Goal: Task Accomplishment & Management: Manage account settings

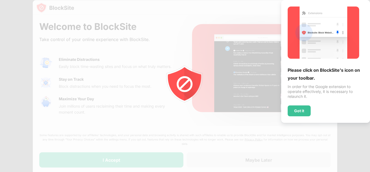
click at [307, 56] on img at bounding box center [324, 33] width 72 height 52
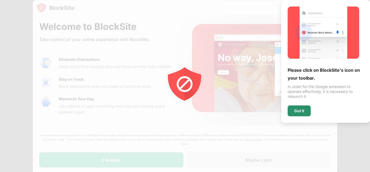
click at [304, 110] on div "Got it" at bounding box center [299, 110] width 10 height 4
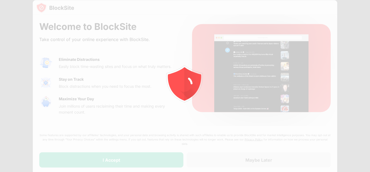
click at [162, 102] on icon "animation" at bounding box center [185, 86] width 98 height 98
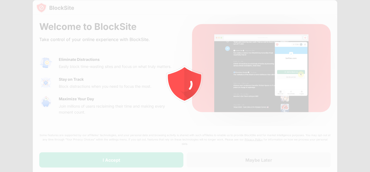
click at [162, 102] on icon "animation" at bounding box center [185, 86] width 98 height 98
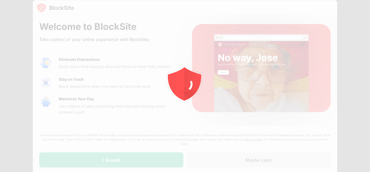
click at [162, 102] on icon "animation" at bounding box center [185, 86] width 98 height 98
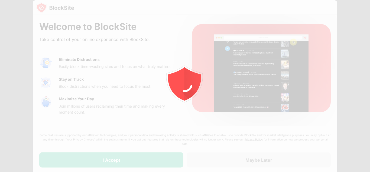
click at [162, 102] on icon "animation" at bounding box center [185, 86] width 98 height 98
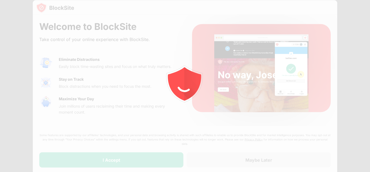
click at [162, 102] on icon "animation" at bounding box center [185, 86] width 98 height 98
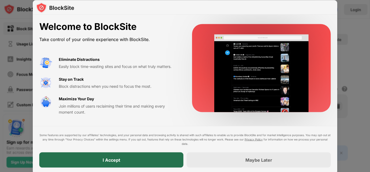
click at [171, 154] on div "I Accept" at bounding box center [111, 159] width 144 height 15
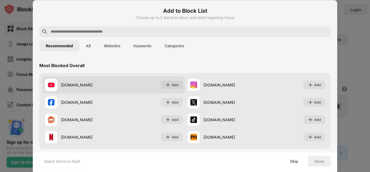
click at [127, 83] on div "youtube.com Add" at bounding box center [114, 84] width 143 height 17
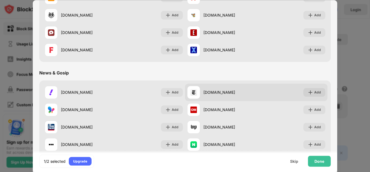
scroll to position [190, 0]
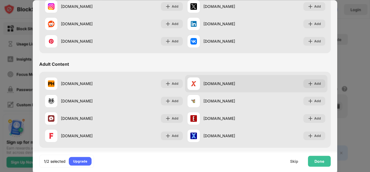
click at [255, 85] on div "xvideos.com Add" at bounding box center [256, 83] width 143 height 17
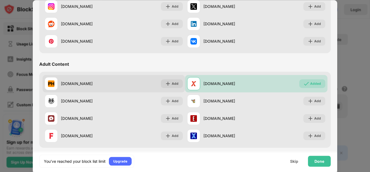
click at [133, 88] on div "pornhub.com Add" at bounding box center [114, 83] width 143 height 17
click at [133, 87] on div "pornhub.com Add" at bounding box center [114, 83] width 143 height 17
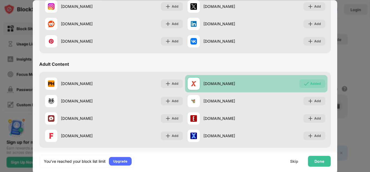
scroll to position [54, 0]
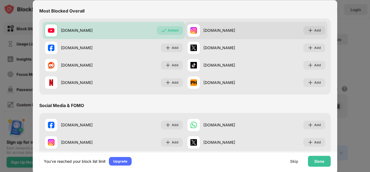
click at [236, 29] on div "instagram.com" at bounding box center [230, 31] width 53 height 6
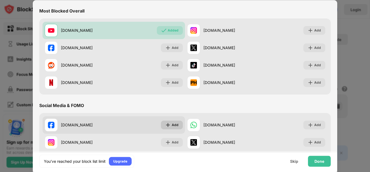
scroll to position [163, 0]
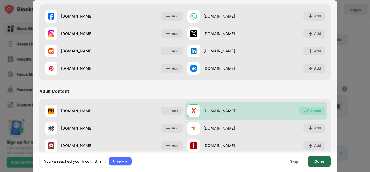
click at [318, 160] on div "Done" at bounding box center [320, 161] width 10 height 4
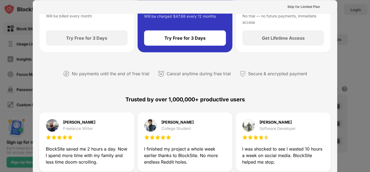
scroll to position [0, 0]
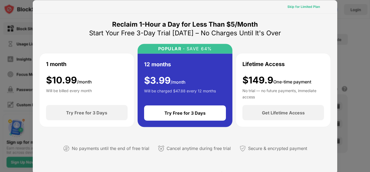
click at [310, 8] on div "Skip for Limited Plan" at bounding box center [304, 6] width 33 height 5
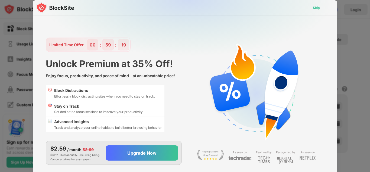
click at [322, 5] on div "Skip" at bounding box center [317, 7] width 16 height 9
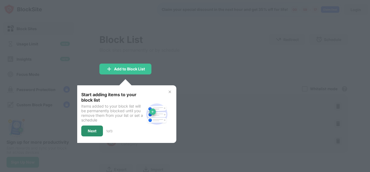
click at [91, 131] on div "Next" at bounding box center [92, 131] width 9 height 4
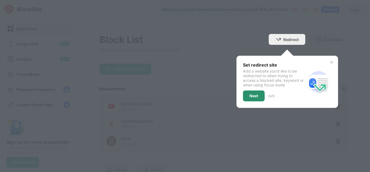
click at [250, 95] on div "Next" at bounding box center [254, 96] width 9 height 4
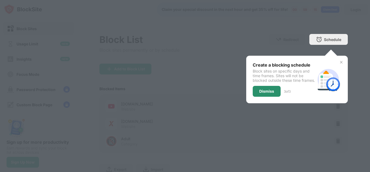
click at [253, 92] on div "Dismiss" at bounding box center [267, 91] width 28 height 11
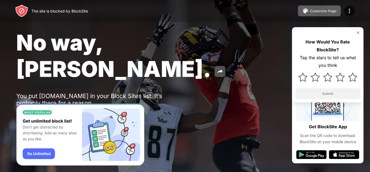
click at [70, 112] on button "Password Protection" at bounding box center [59, 117] width 58 height 11
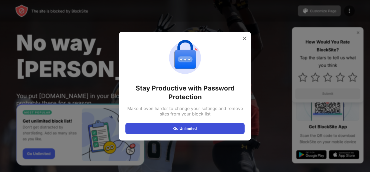
click at [168, 125] on button "Go Unlimited" at bounding box center [185, 128] width 119 height 11
